Goal: Task Accomplishment & Management: Manage account settings

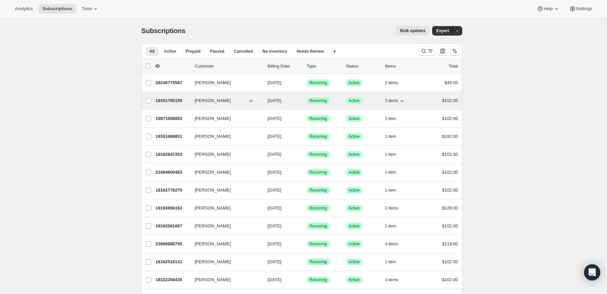
click at [174, 99] on p "19351765155" at bounding box center [173, 100] width 34 height 7
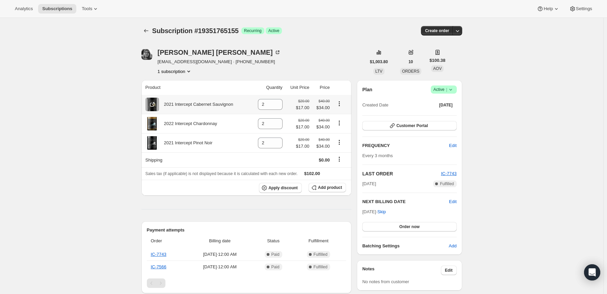
click at [340, 99] on td at bounding box center [342, 104] width 20 height 19
click at [343, 101] on icon "Product actions" at bounding box center [339, 103] width 7 height 7
click at [343, 117] on span "Remove" at bounding box center [336, 116] width 16 height 5
type input "0"
click at [336, 189] on span "Add product" at bounding box center [330, 187] width 24 height 5
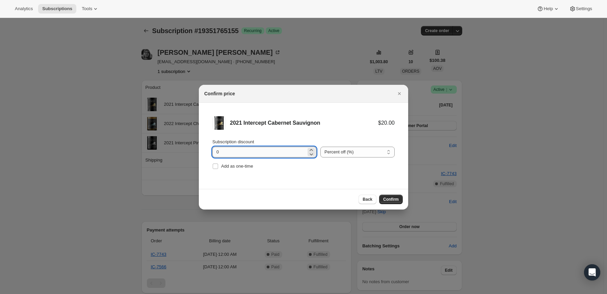
click at [290, 153] on input "0" at bounding box center [259, 152] width 94 height 11
type input "020"
click at [392, 197] on span "Confirm" at bounding box center [391, 198] width 16 height 5
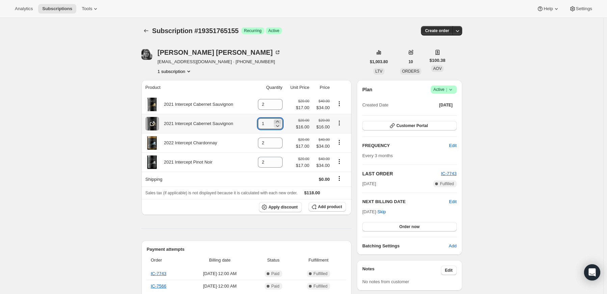
click at [277, 120] on icon at bounding box center [277, 121] width 7 height 7
type input "2"
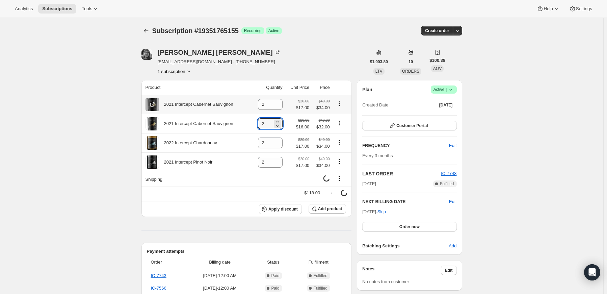
click at [340, 104] on icon "Product actions" at bounding box center [339, 103] width 7 height 7
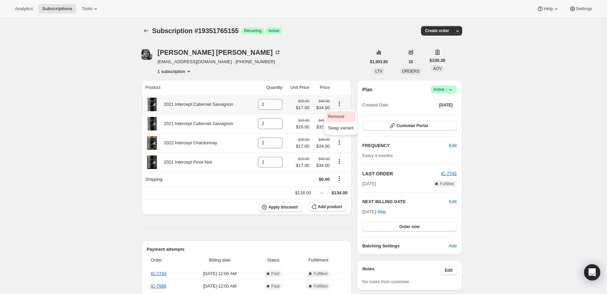
click at [340, 114] on span "Remove" at bounding box center [336, 116] width 16 height 5
type input "0"
click at [338, 208] on span "Add product" at bounding box center [330, 206] width 24 height 5
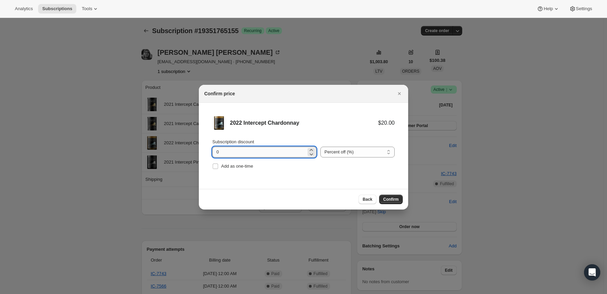
click at [264, 155] on input "0" at bounding box center [259, 152] width 94 height 11
click at [264, 154] on input "0" at bounding box center [259, 152] width 94 height 11
drag, startPoint x: 249, startPoint y: 152, endPoint x: 220, endPoint y: 155, distance: 29.2
click at [220, 155] on input "0" at bounding box center [259, 152] width 94 height 11
type input "20"
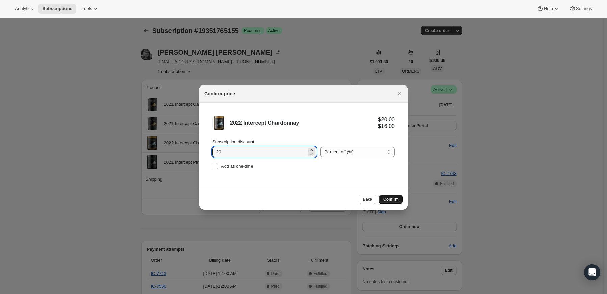
click at [391, 198] on span "Confirm" at bounding box center [391, 198] width 16 height 5
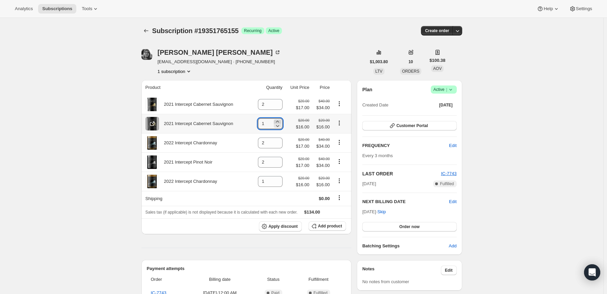
click at [277, 118] on icon at bounding box center [277, 121] width 7 height 7
type input "2"
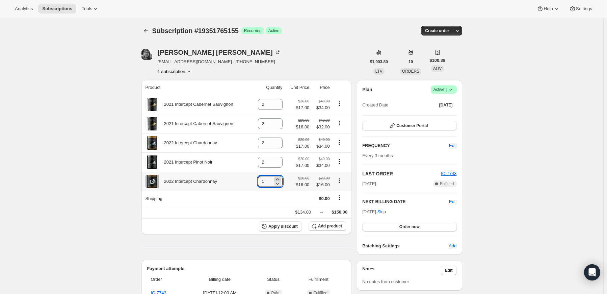
click at [279, 179] on icon at bounding box center [277, 179] width 7 height 7
type input "2"
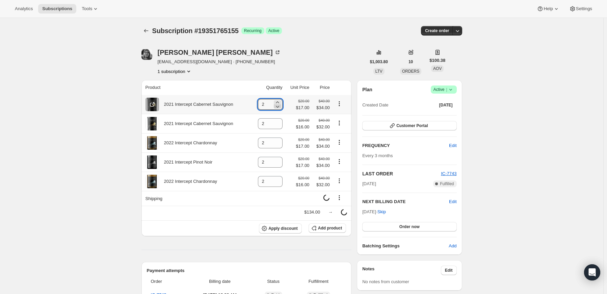
click at [280, 108] on icon at bounding box center [277, 106] width 7 height 7
click at [281, 108] on icon at bounding box center [277, 106] width 7 height 7
type input "0"
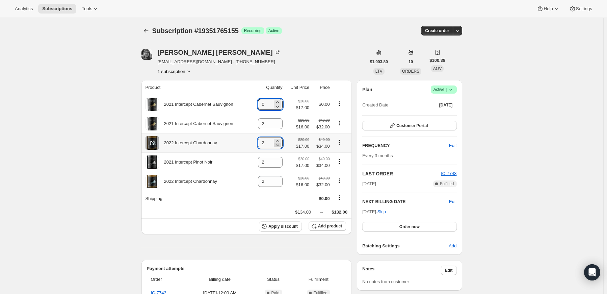
click at [280, 144] on icon at bounding box center [277, 144] width 7 height 7
type input "0"
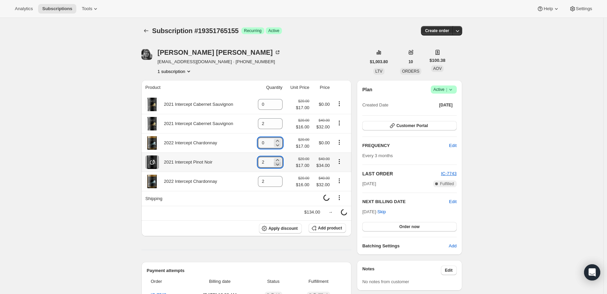
click at [278, 165] on icon at bounding box center [277, 164] width 3 height 2
type input "0"
click at [323, 228] on span "Add product" at bounding box center [330, 227] width 24 height 5
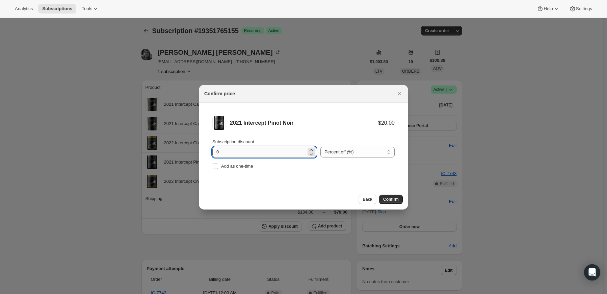
click at [217, 151] on input "0" at bounding box center [259, 152] width 94 height 11
type input "20"
click at [404, 199] on div "Back Confirm" at bounding box center [303, 199] width 209 height 21
click at [400, 200] on button "Confirm" at bounding box center [391, 198] width 24 height 9
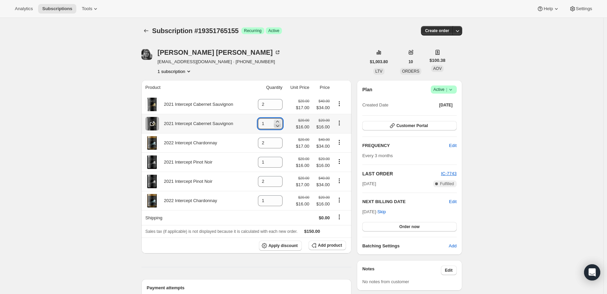
click at [278, 125] on icon at bounding box center [277, 125] width 7 height 7
type input "0"
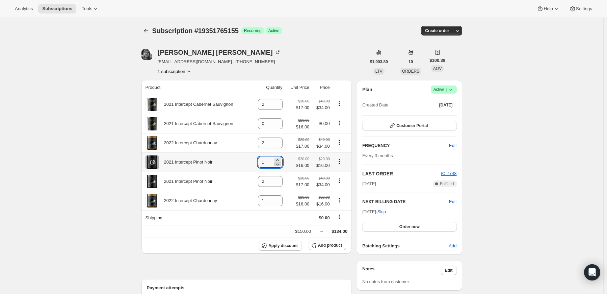
click at [281, 166] on icon at bounding box center [277, 164] width 7 height 7
click at [278, 160] on icon at bounding box center [277, 160] width 3 height 2
type input "2"
click at [279, 119] on icon at bounding box center [277, 121] width 7 height 7
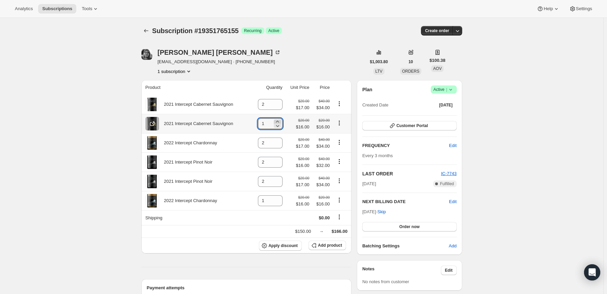
click at [279, 119] on icon at bounding box center [277, 121] width 7 height 7
type input "2"
click at [340, 104] on icon "Product actions" at bounding box center [339, 103] width 7 height 7
click at [342, 114] on span "Remove" at bounding box center [336, 116] width 16 height 5
type input "0"
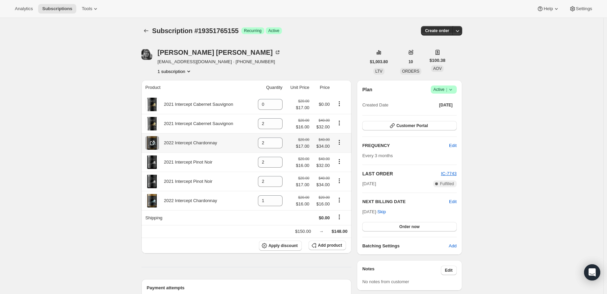
click at [341, 141] on icon "Product actions" at bounding box center [339, 142] width 7 height 7
click at [336, 152] on span "Remove" at bounding box center [340, 155] width 25 height 7
type input "0"
click at [343, 180] on icon "Product actions" at bounding box center [339, 180] width 7 height 7
click at [342, 181] on icon "Product actions" at bounding box center [339, 180] width 7 height 7
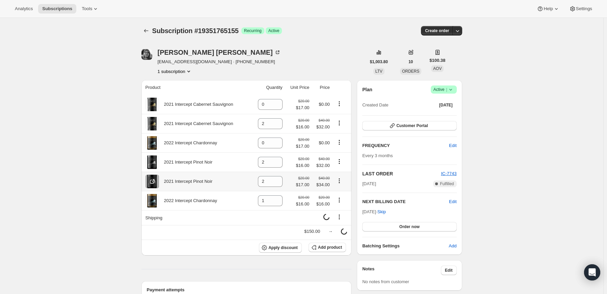
click at [341, 180] on icon "Product actions" at bounding box center [339, 180] width 7 height 7
click at [330, 192] on span "Remove" at bounding box center [336, 194] width 16 height 5
type input "0"
click at [281, 198] on icon at bounding box center [277, 198] width 7 height 7
type input "2"
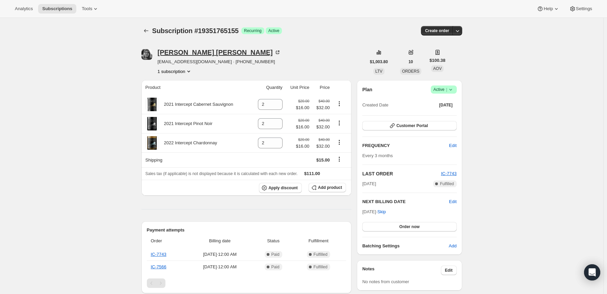
click at [179, 52] on div "[PERSON_NAME]" at bounding box center [219, 52] width 123 height 7
